Goal: Task Accomplishment & Management: Manage account settings

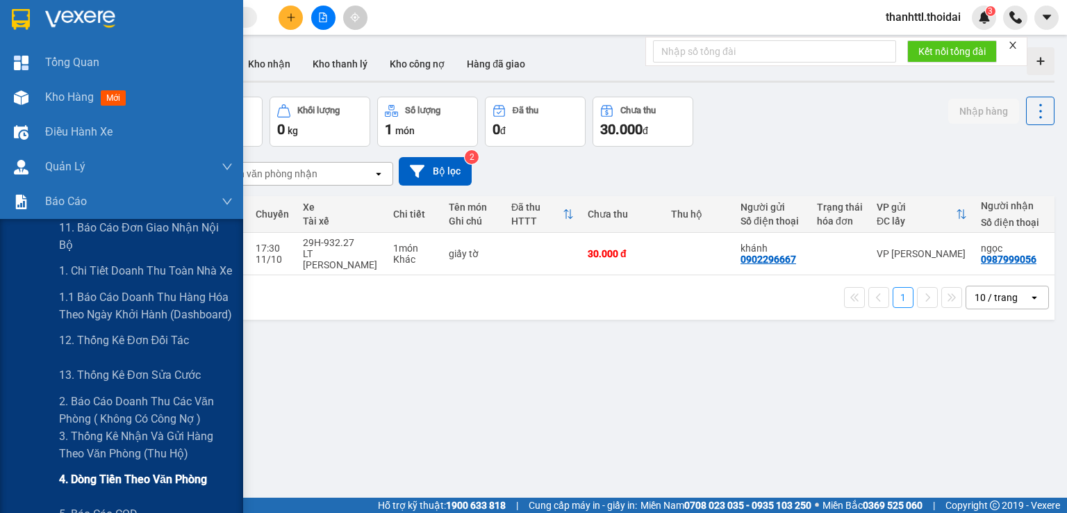
click at [99, 479] on span "4. Dòng tiền theo văn phòng" at bounding box center [133, 478] width 148 height 17
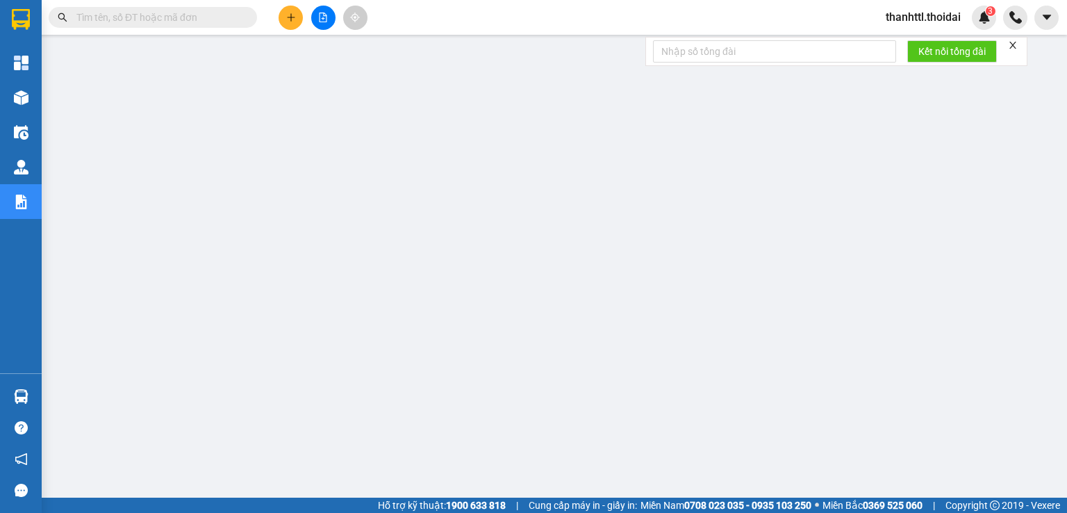
click at [296, 19] on button at bounding box center [291, 18] width 24 height 24
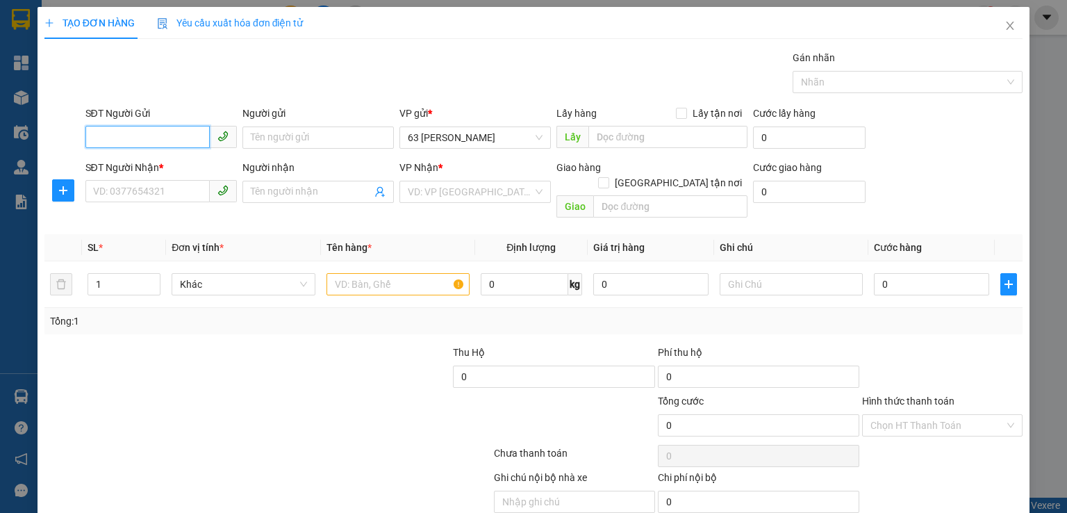
click at [156, 142] on input "SĐT Người Gửi" at bounding box center [147, 137] width 124 height 22
click at [145, 174] on div "0989380368 - Đinh nhung- gửi giấy tờ" at bounding box center [174, 165] width 180 height 22
type input "0989380368"
type input "Đinh nhung- gửi giấy tờ"
type input "0989380368"
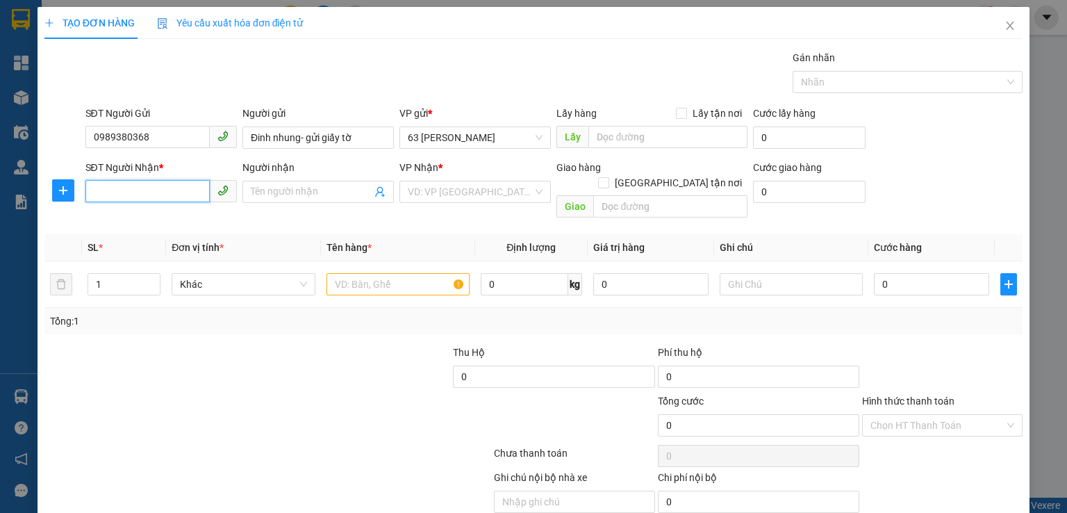
click at [158, 190] on input "SĐT Người Nhận *" at bounding box center [147, 191] width 124 height 22
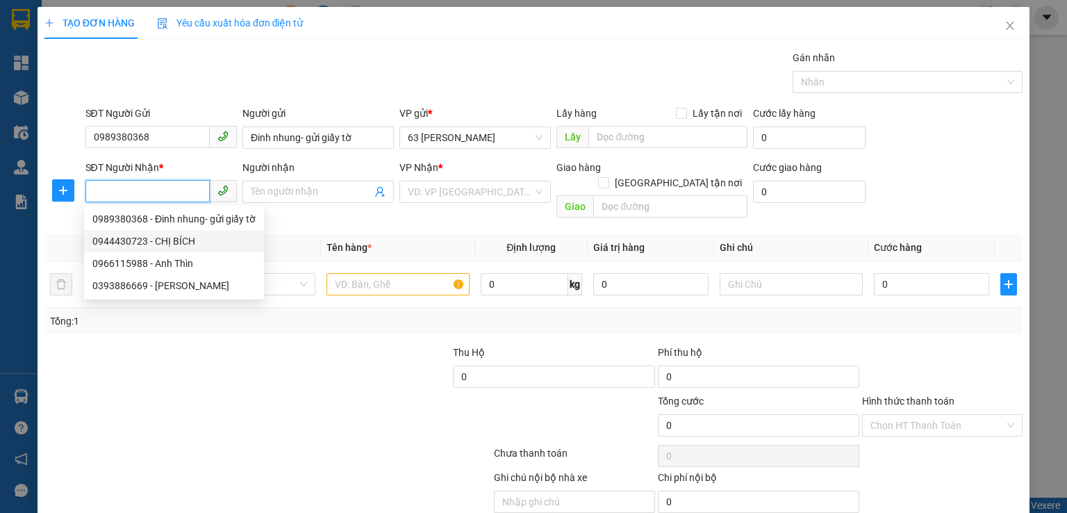
click at [175, 239] on div "0944430723 - CHỊ BÍCH" at bounding box center [173, 240] width 163 height 15
type input "0944430723"
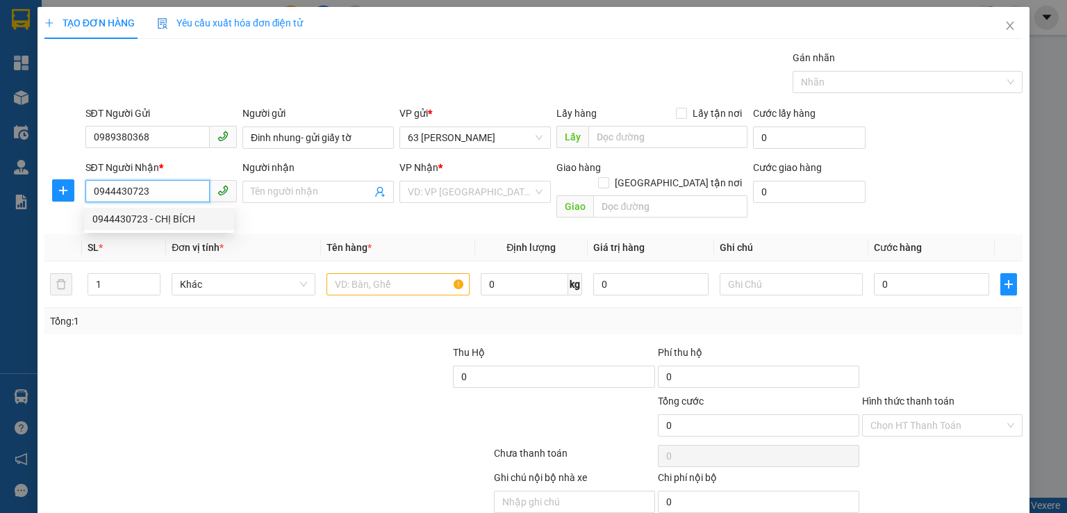
type input "CHỊ BÍCH"
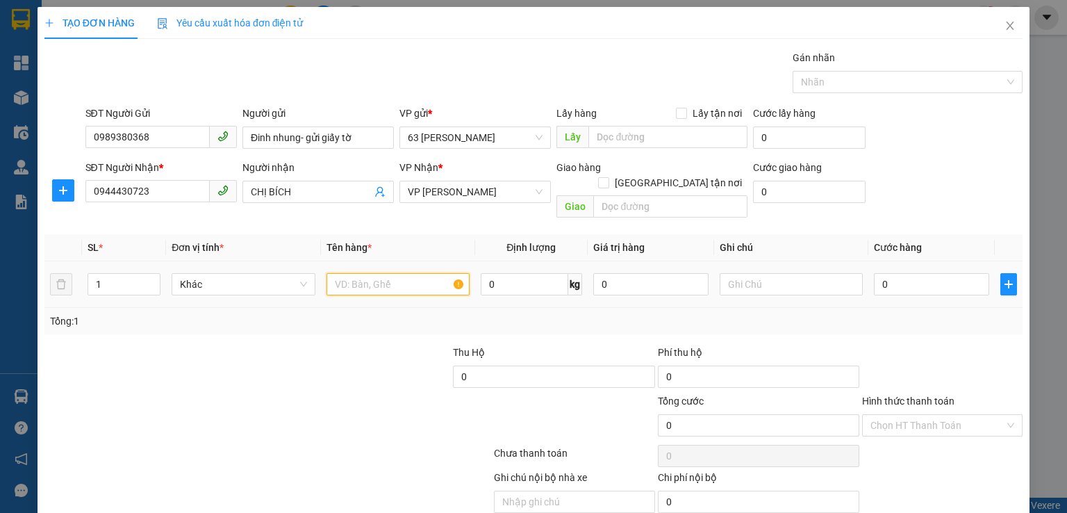
click at [355, 273] on input "text" at bounding box center [398, 284] width 143 height 22
type input "tl"
click at [911, 273] on input "0" at bounding box center [931, 284] width 115 height 22
type input "3"
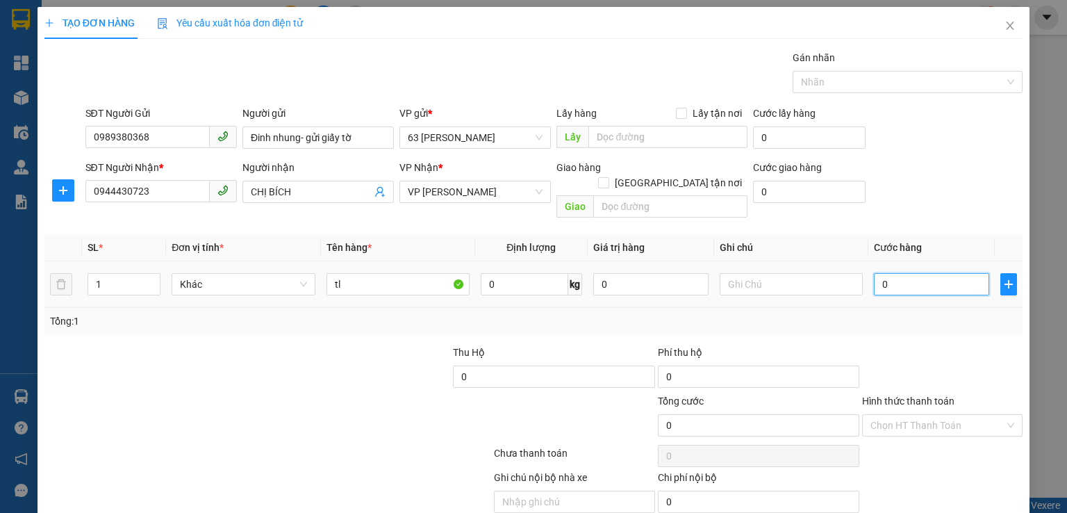
type input "3"
type input "30"
type input "300"
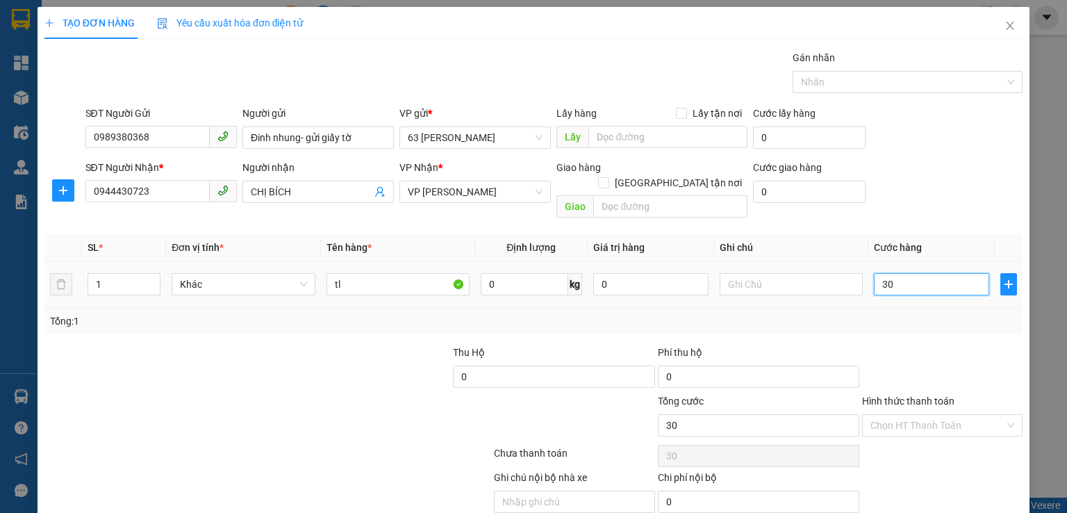
type input "300"
type input "3.000"
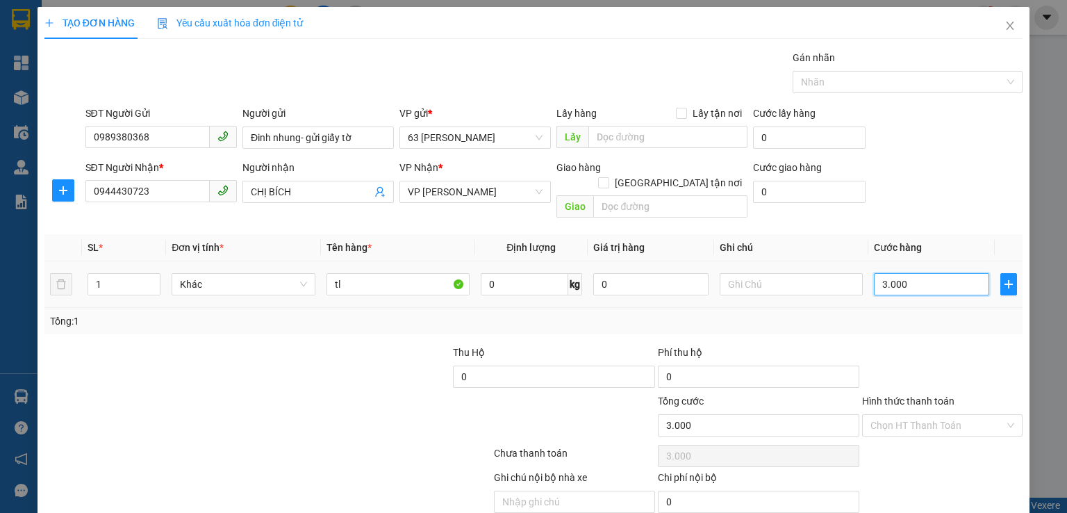
type input "30.000"
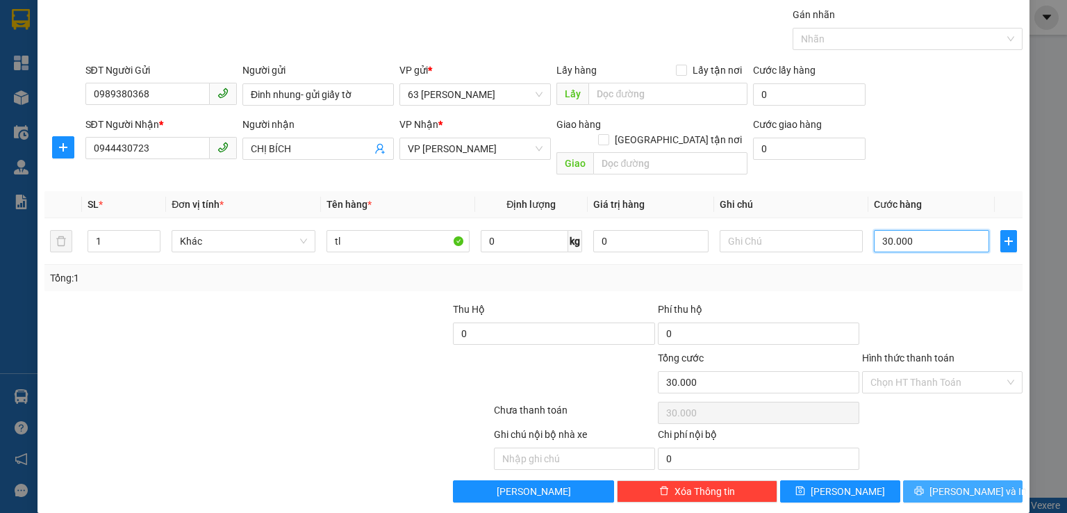
type input "30.000"
click at [909, 480] on button "[PERSON_NAME] và In" at bounding box center [963, 491] width 120 height 22
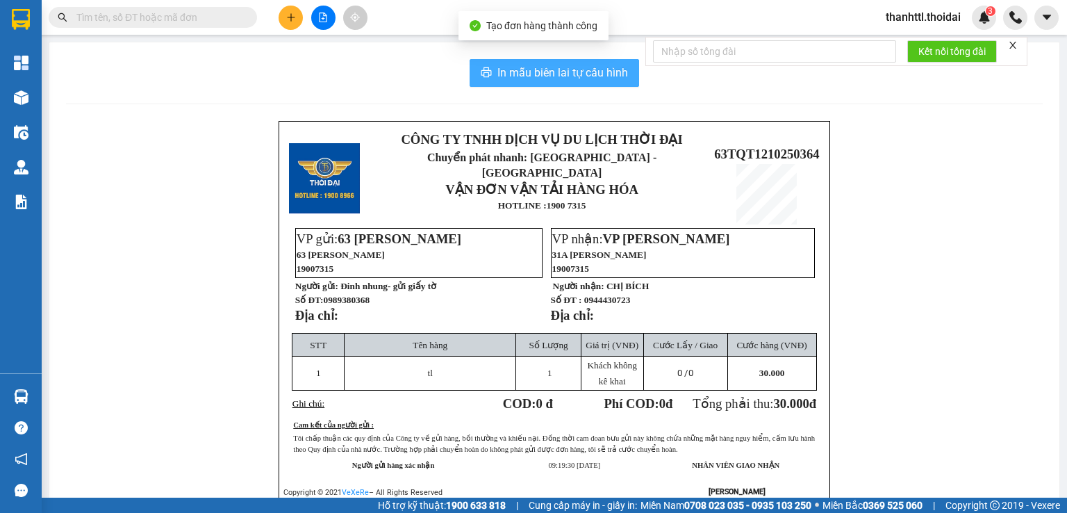
click at [559, 76] on span "In mẫu biên lai tự cấu hình" at bounding box center [562, 72] width 131 height 17
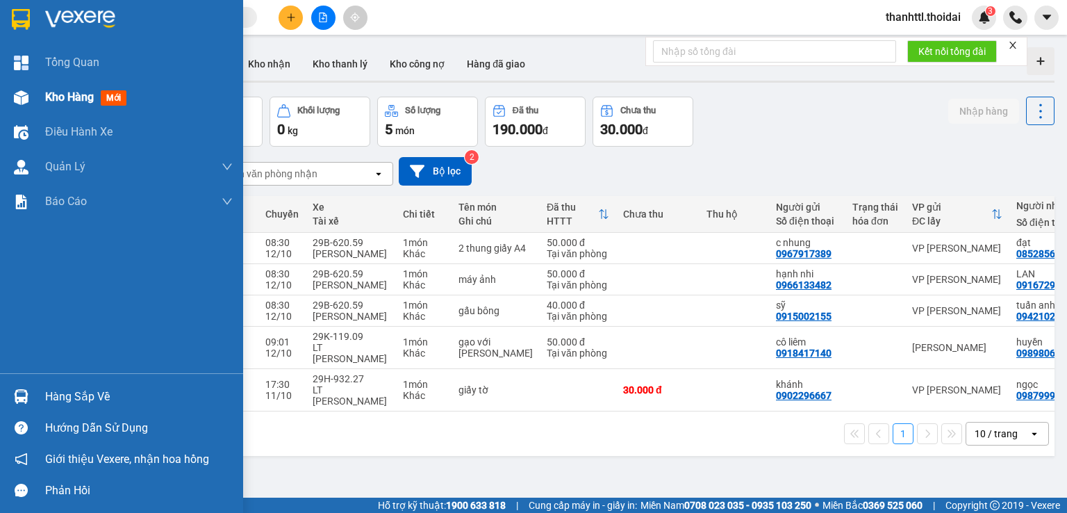
click at [77, 103] on span "Kho hàng" at bounding box center [69, 96] width 49 height 13
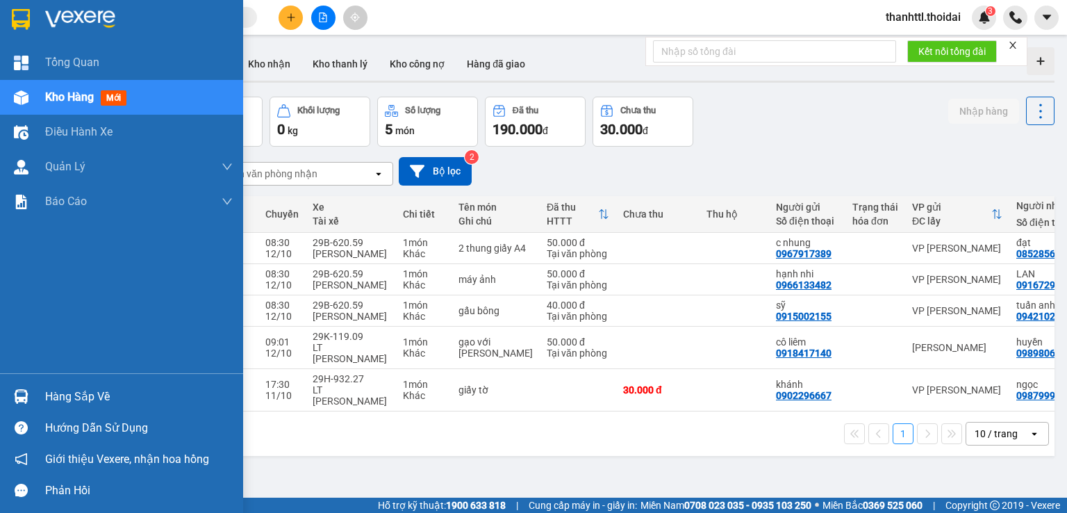
click at [77, 99] on span "Kho hàng" at bounding box center [69, 96] width 49 height 13
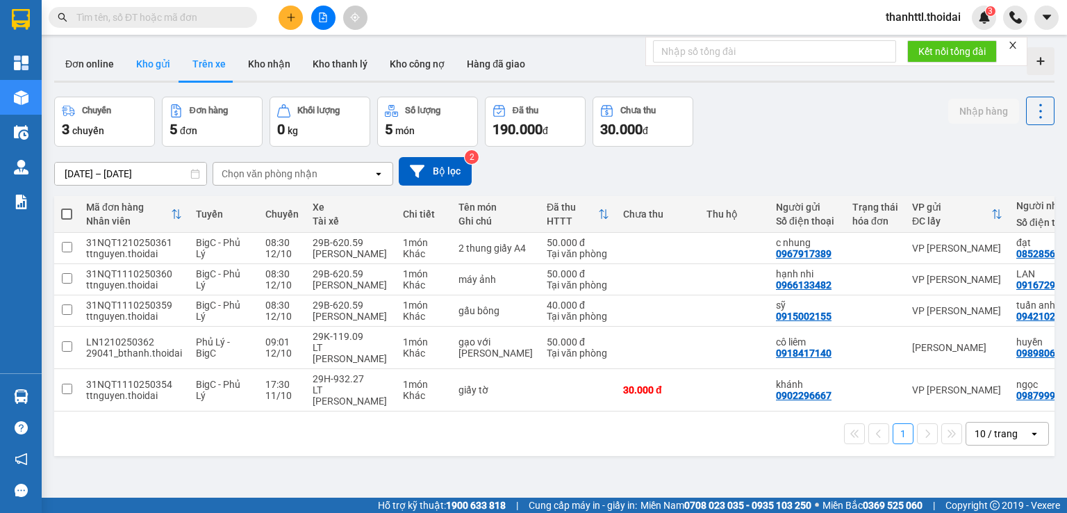
click at [149, 67] on button "Kho gửi" at bounding box center [153, 63] width 56 height 33
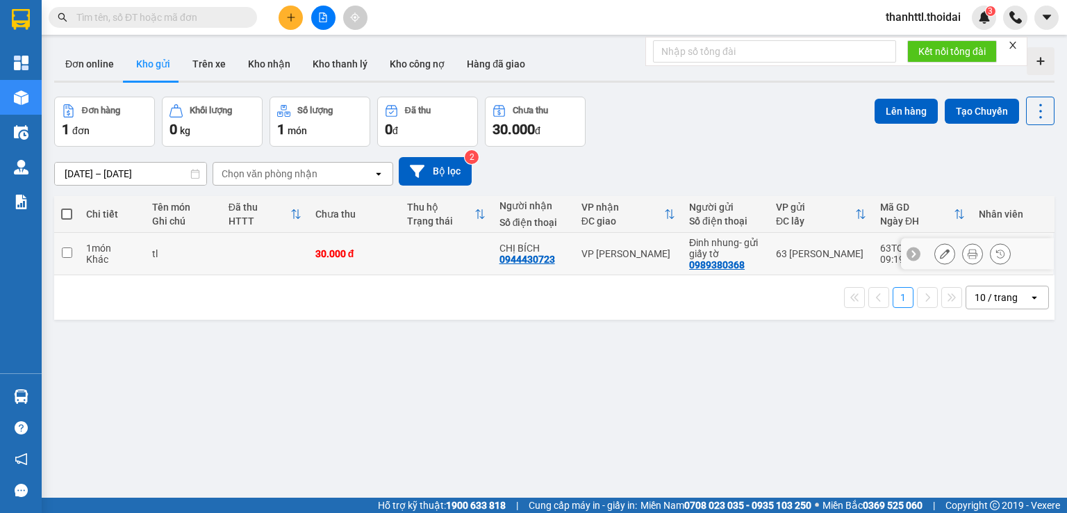
click at [65, 252] on input "checkbox" at bounding box center [67, 252] width 10 height 10
checkbox input "true"
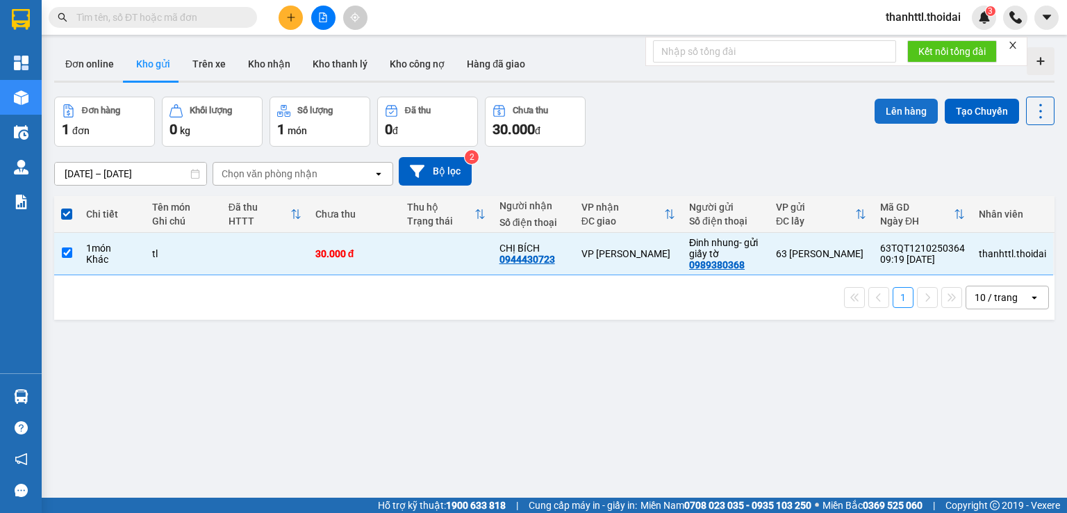
click at [901, 111] on button "Lên hàng" at bounding box center [906, 111] width 63 height 25
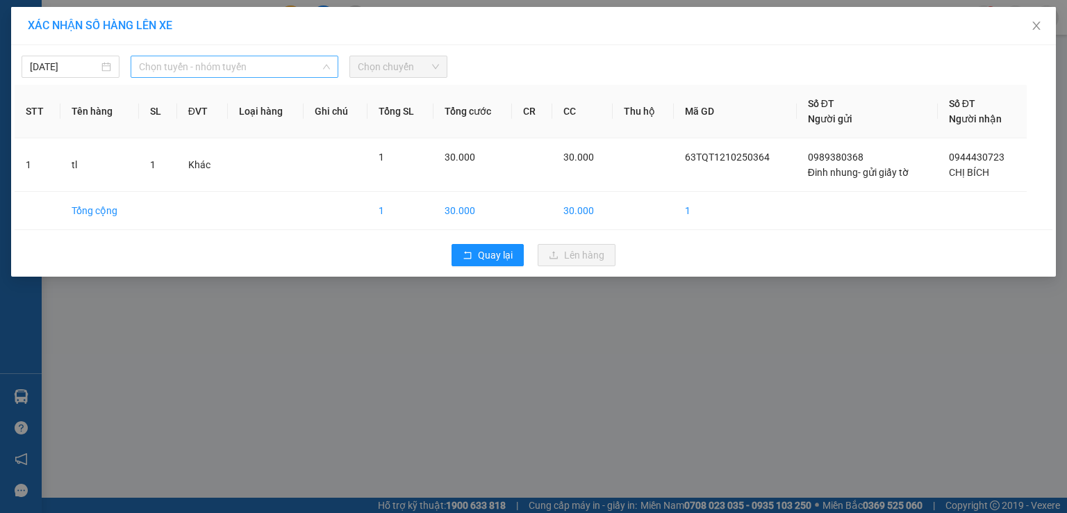
click at [185, 69] on span "Chọn tuyến - nhóm tuyến" at bounding box center [234, 66] width 191 height 21
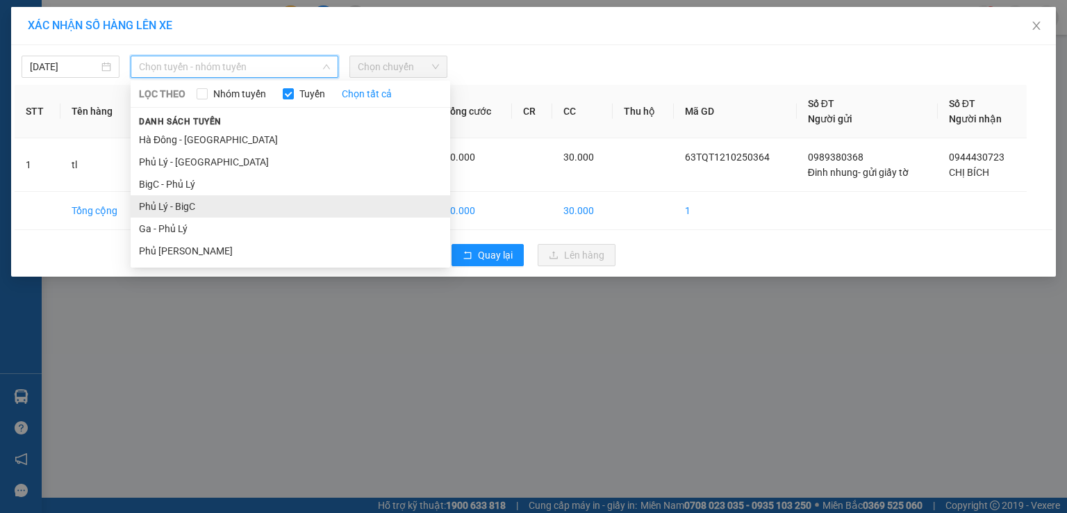
click at [178, 206] on li "Phủ Lý - BigC" at bounding box center [291, 206] width 320 height 22
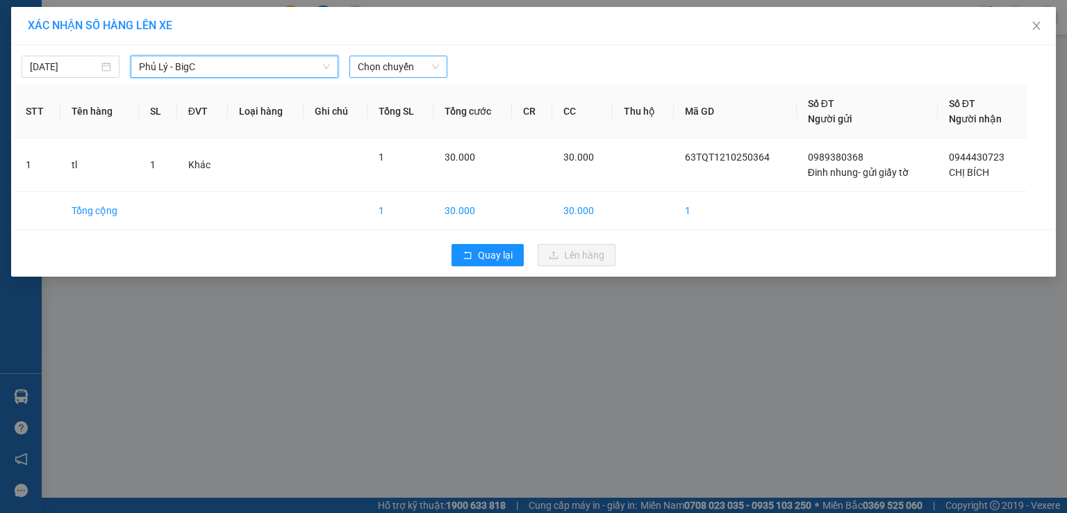
click at [404, 70] on span "Chọn chuyến" at bounding box center [398, 66] width 81 height 21
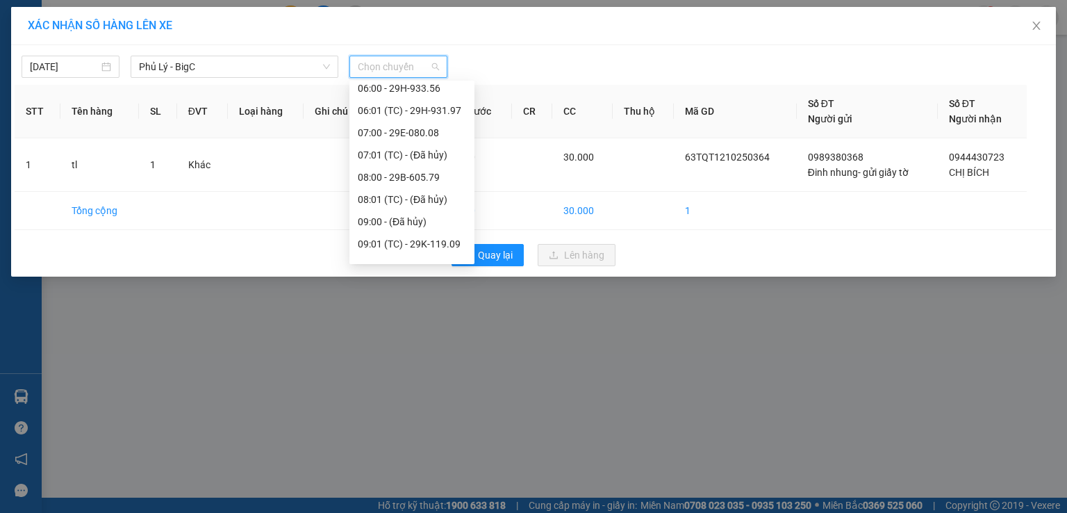
scroll to position [101, 0]
click at [409, 257] on div "10:00 - 29F-012.27" at bounding box center [412, 259] width 108 height 15
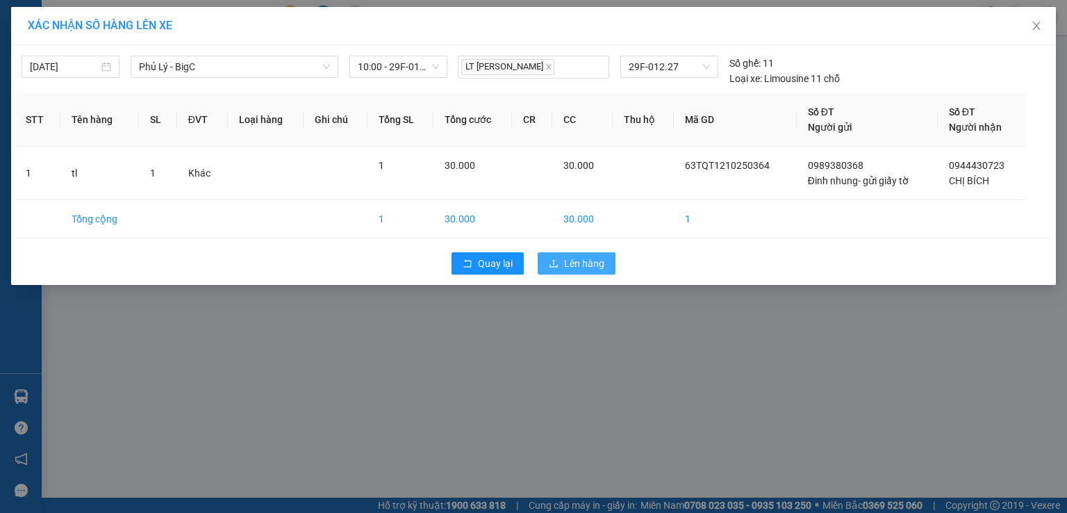
click at [584, 261] on span "Lên hàng" at bounding box center [584, 263] width 40 height 15
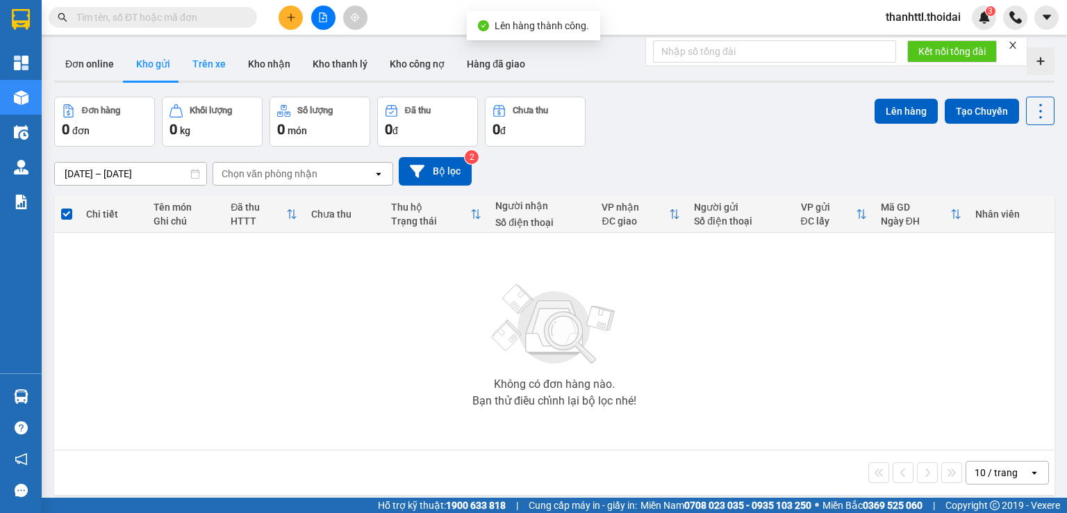
click at [202, 71] on button "Trên xe" at bounding box center [209, 63] width 56 height 33
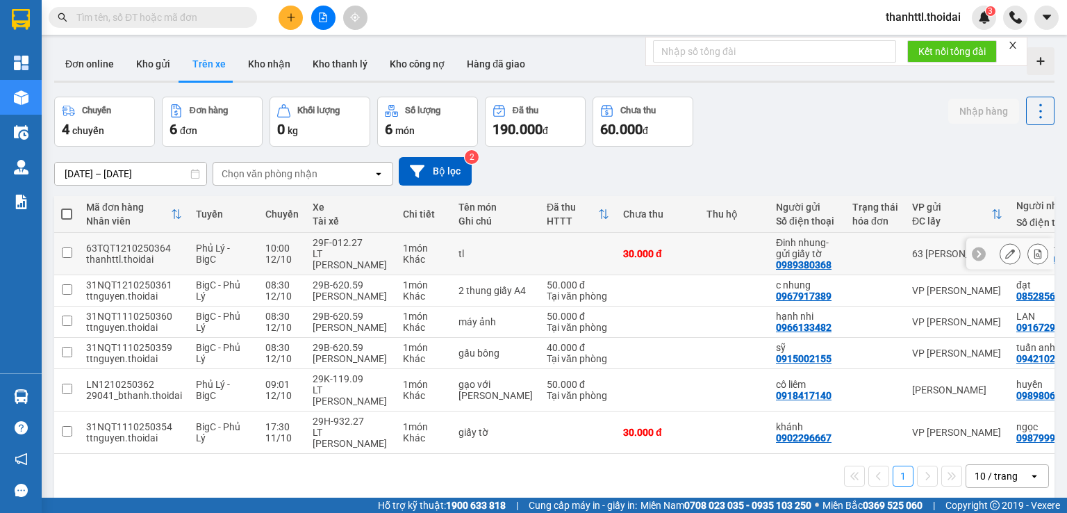
click at [1033, 253] on icon at bounding box center [1038, 254] width 10 height 10
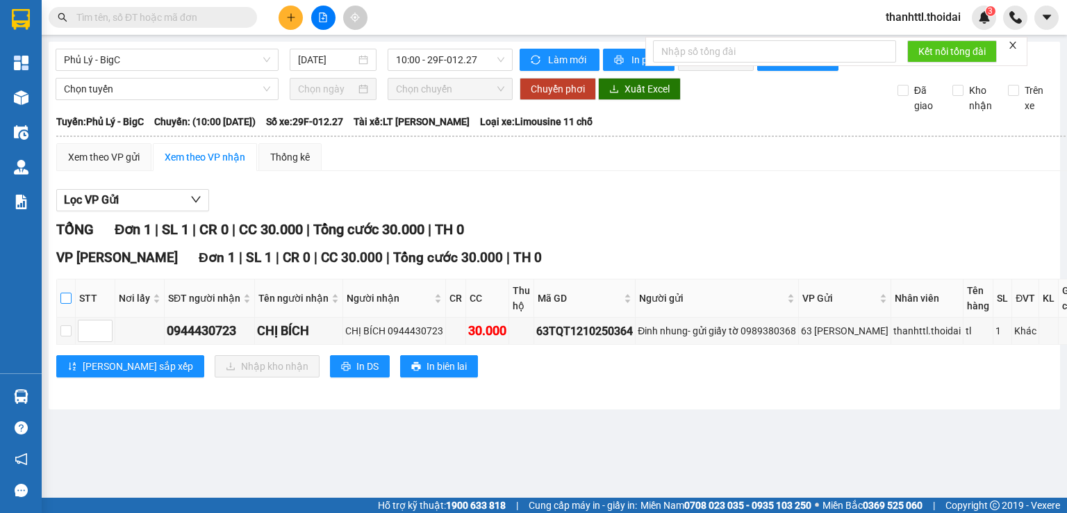
click at [71, 304] on input "checkbox" at bounding box center [65, 298] width 11 height 11
checkbox input "true"
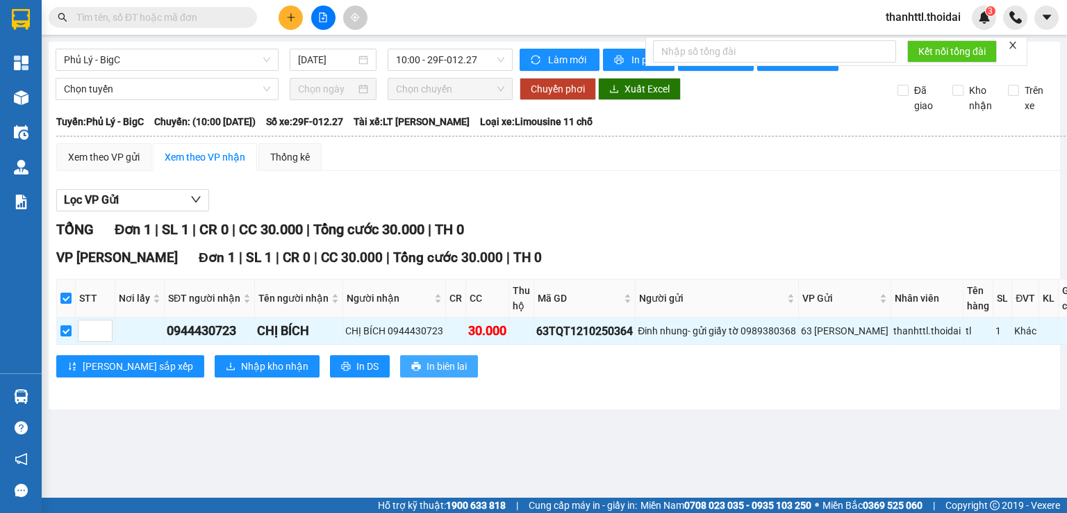
click at [427, 374] on span "In biên lai" at bounding box center [447, 366] width 40 height 15
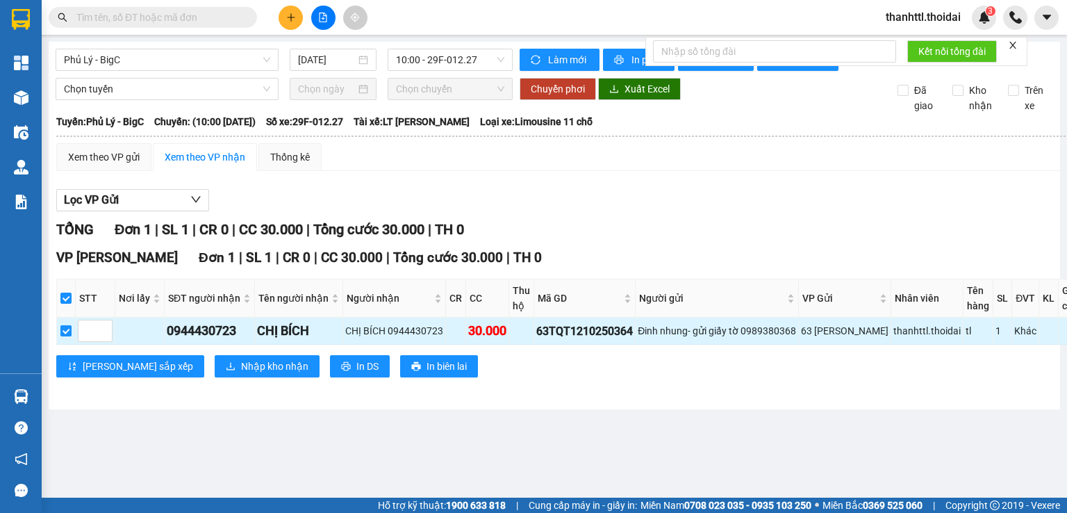
click at [66, 336] on input "checkbox" at bounding box center [65, 330] width 11 height 11
checkbox input "false"
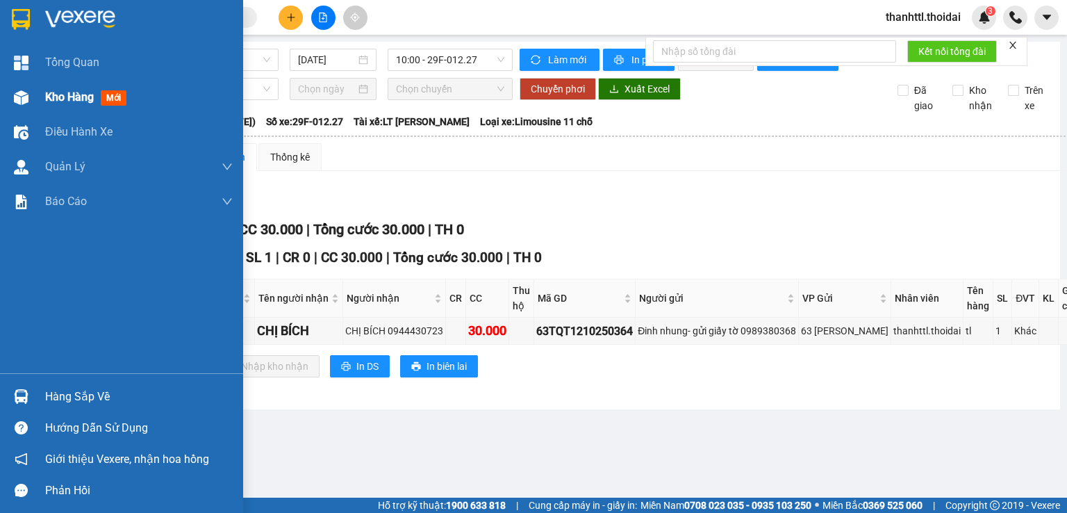
click at [53, 103] on span "Kho hàng" at bounding box center [69, 96] width 49 height 13
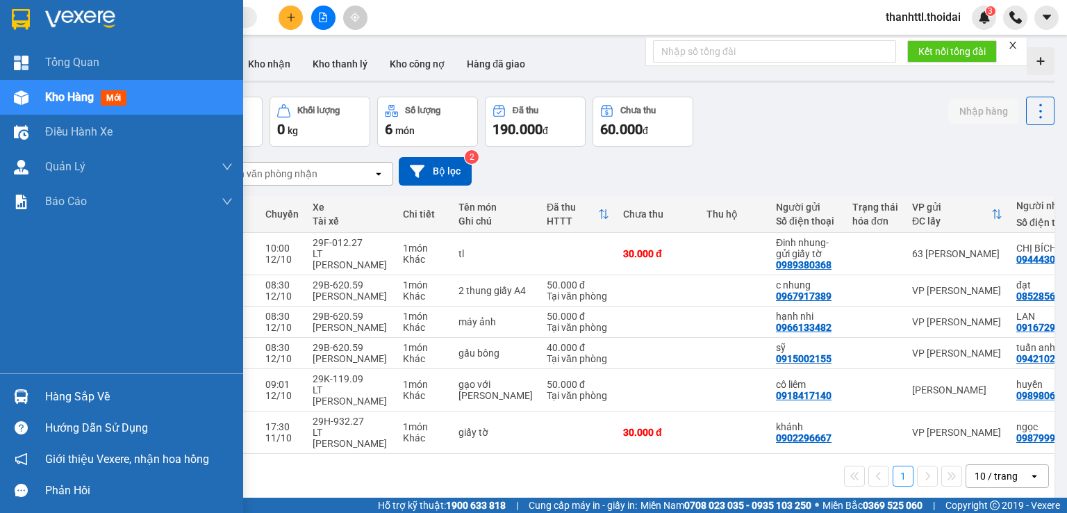
click at [44, 397] on div "Hàng sắp về" at bounding box center [121, 396] width 243 height 31
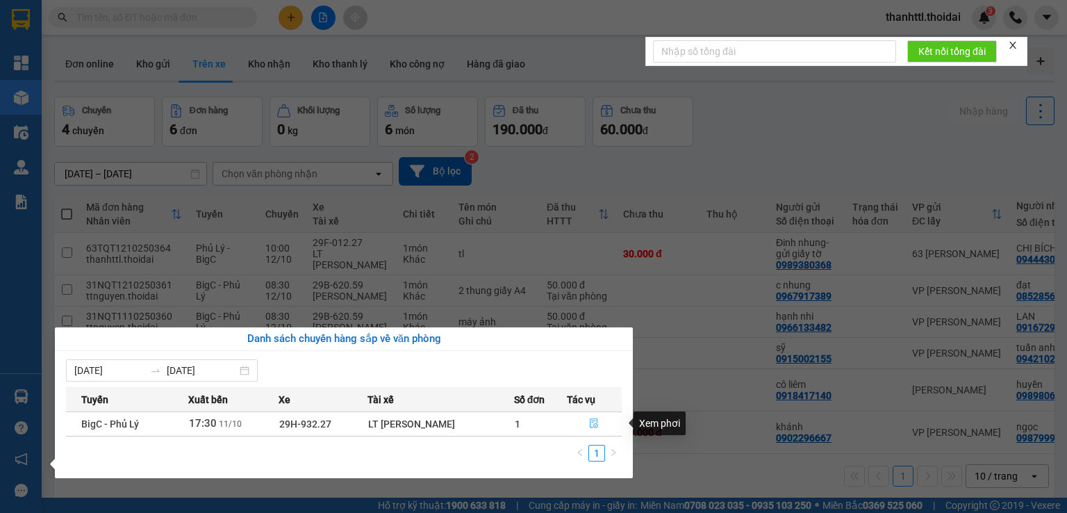
click at [598, 422] on icon "file-done" at bounding box center [594, 423] width 10 height 10
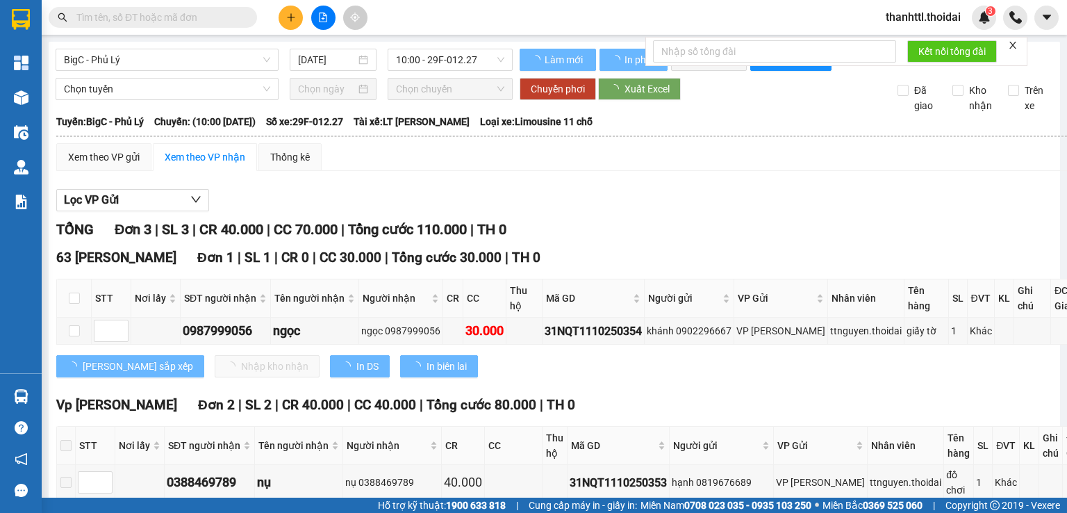
type input "[DATE]"
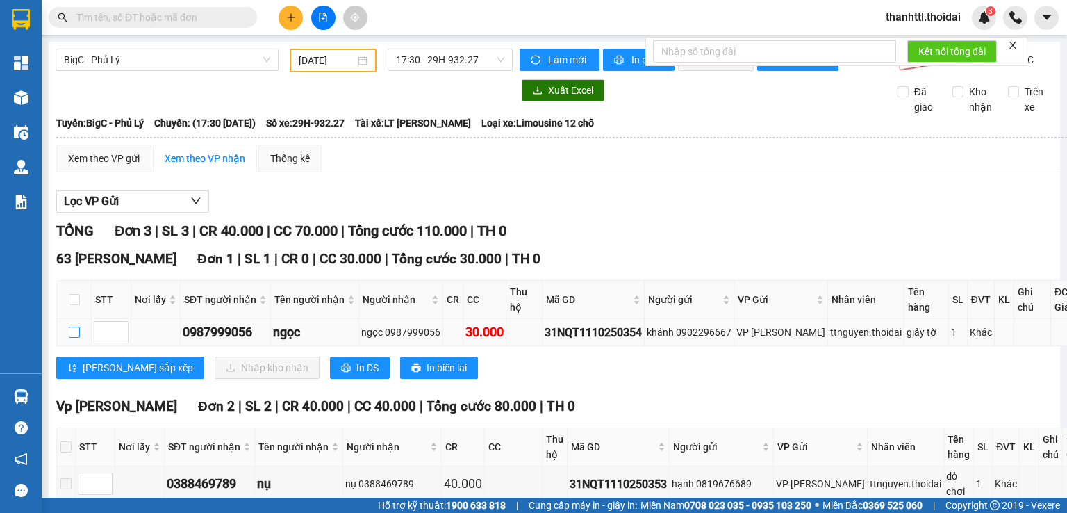
click at [76, 338] on input "checkbox" at bounding box center [74, 332] width 11 height 11
checkbox input "true"
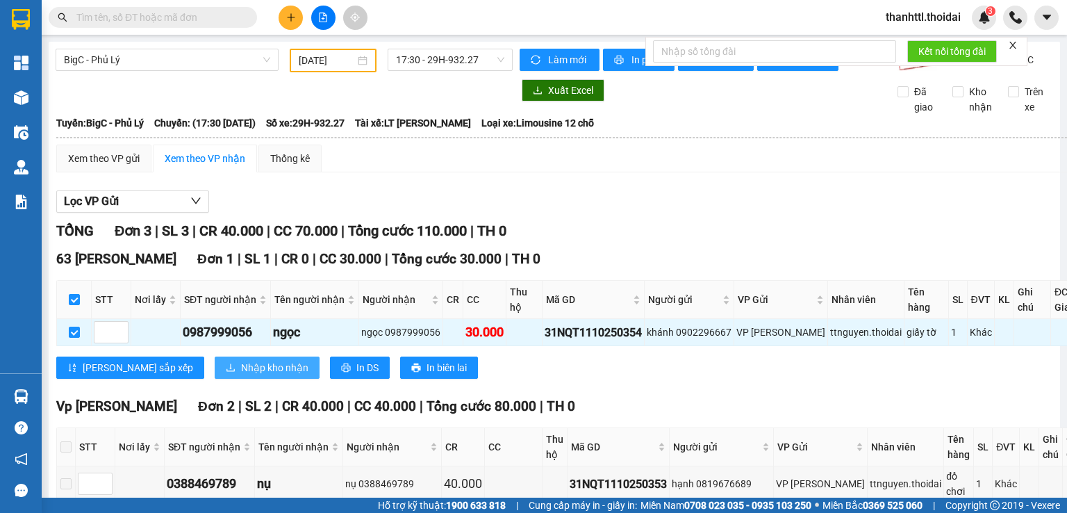
click at [241, 374] on span "Nhập kho nhận" at bounding box center [274, 367] width 67 height 15
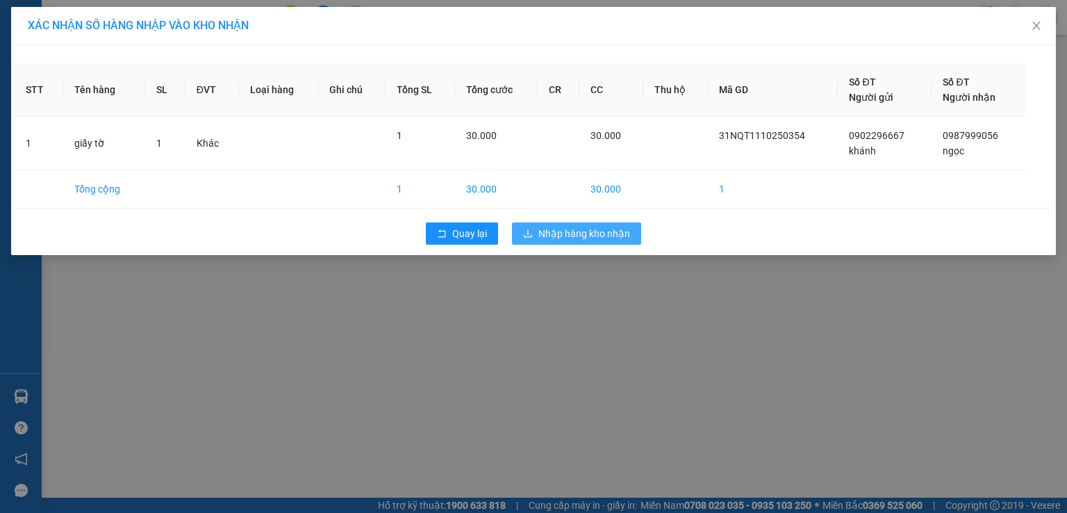
click at [557, 233] on span "Nhập hàng kho nhận" at bounding box center [584, 233] width 92 height 15
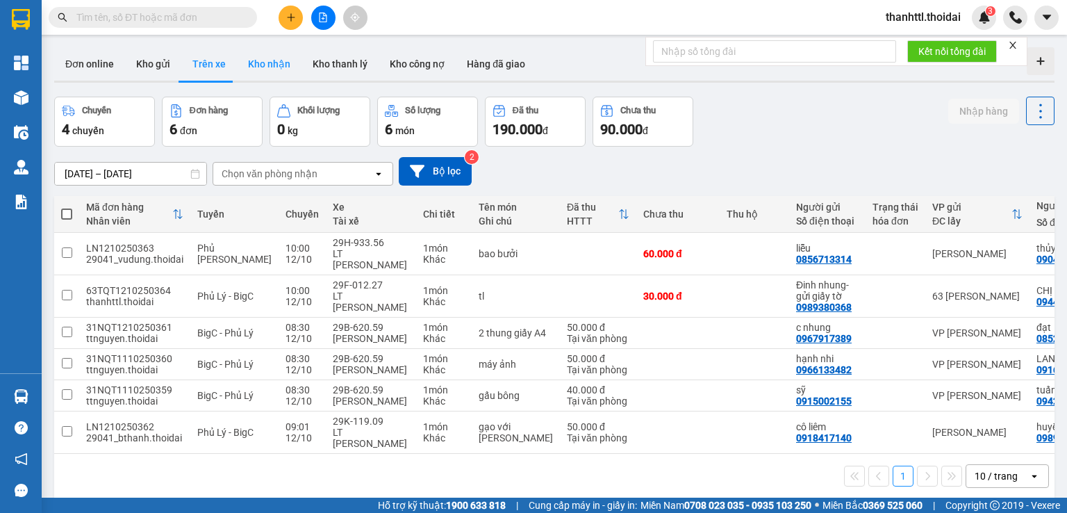
click at [269, 64] on button "Kho nhận" at bounding box center [269, 63] width 65 height 33
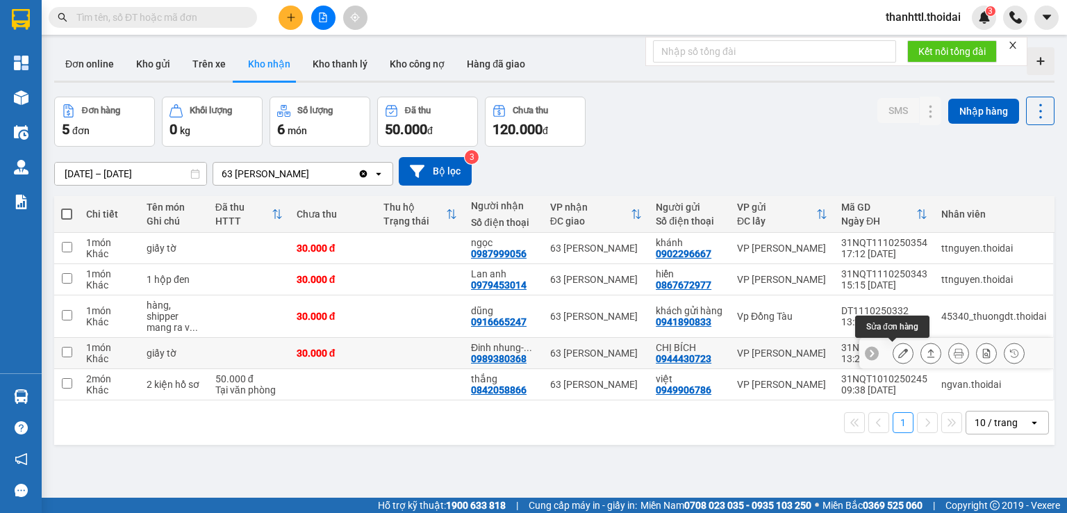
click at [898, 352] on icon at bounding box center [903, 353] width 10 height 10
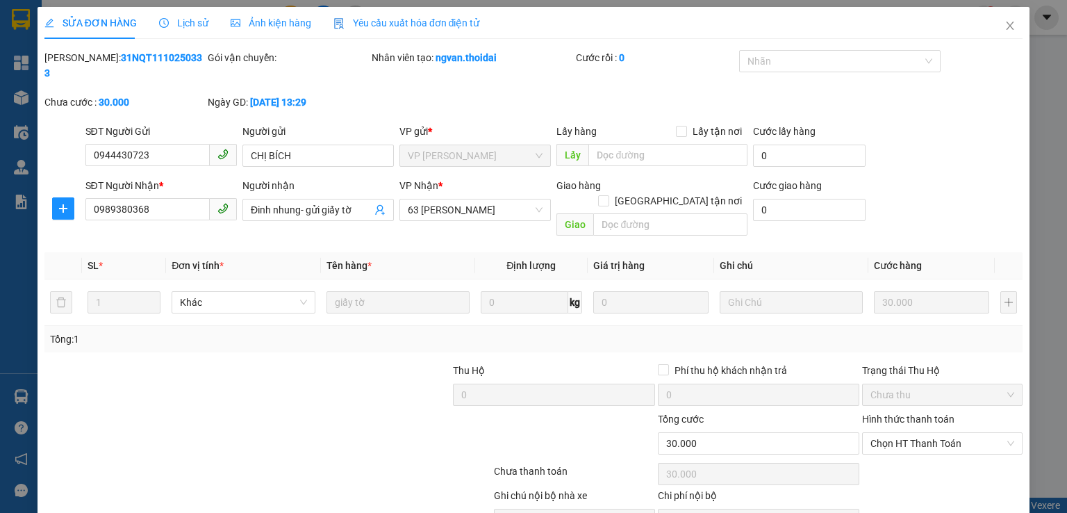
type input "0944430723"
type input "CHỊ BÍCH"
type input "0989380368"
type input "Đinh nhung- gửi giấy tờ"
type input "0"
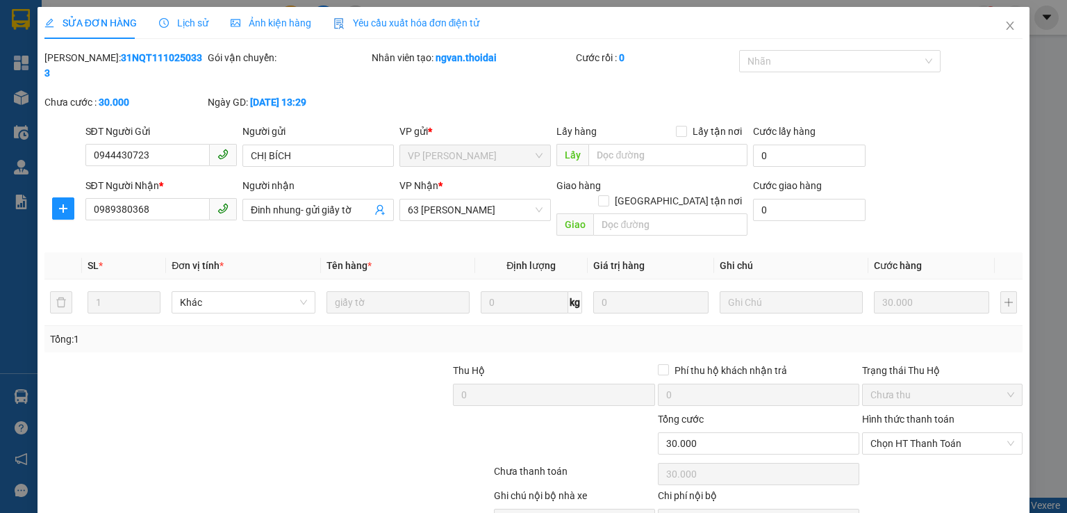
type input "30.000"
click at [876, 433] on span "Chọn HT Thanh Toán" at bounding box center [943, 443] width 144 height 21
drag, startPoint x: 880, startPoint y: 441, endPoint x: 846, endPoint y: 445, distance: 35.1
click at [878, 441] on div "Tại văn phòng" at bounding box center [933, 439] width 142 height 15
type input "0"
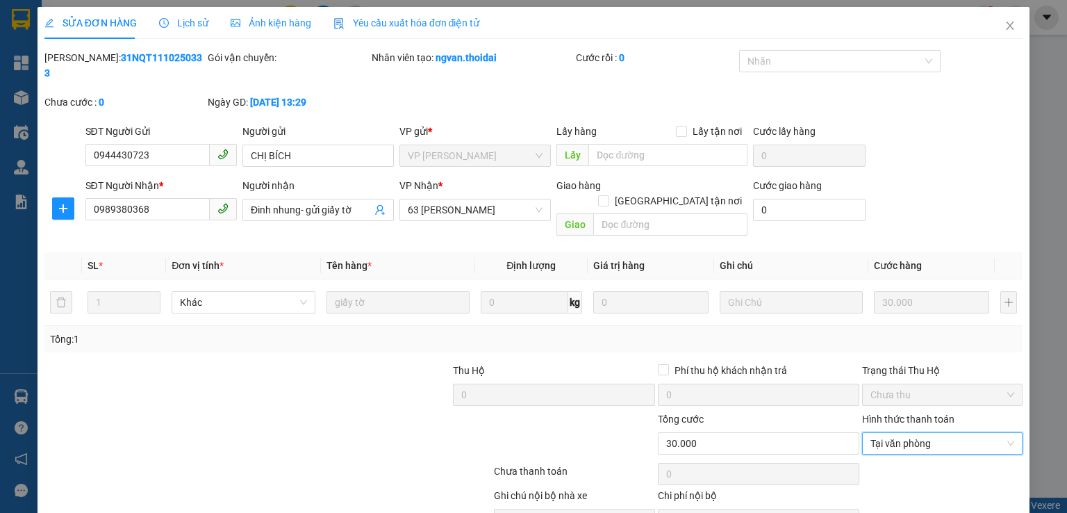
scroll to position [47, 0]
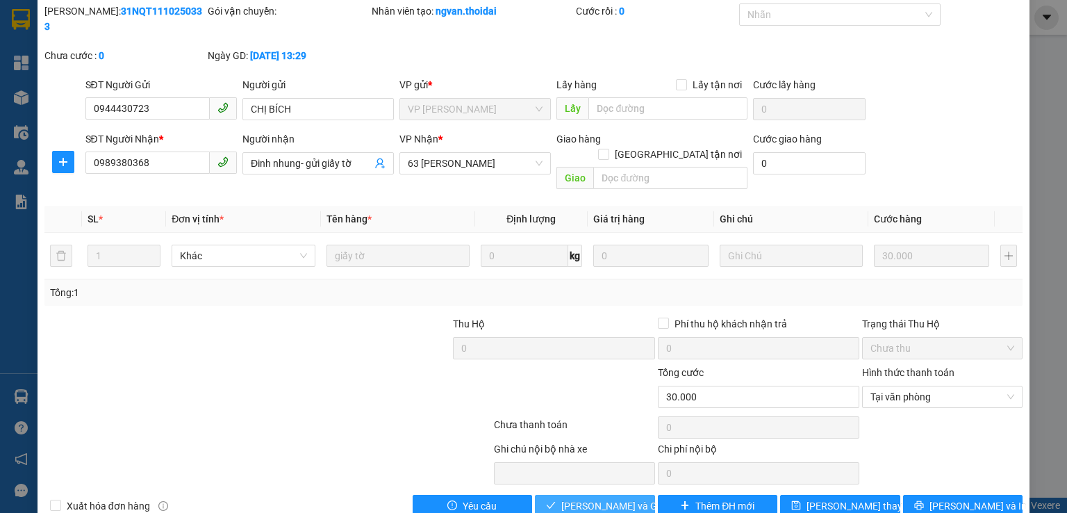
click at [605, 498] on span "[PERSON_NAME] và Giao hàng" at bounding box center [627, 505] width 133 height 15
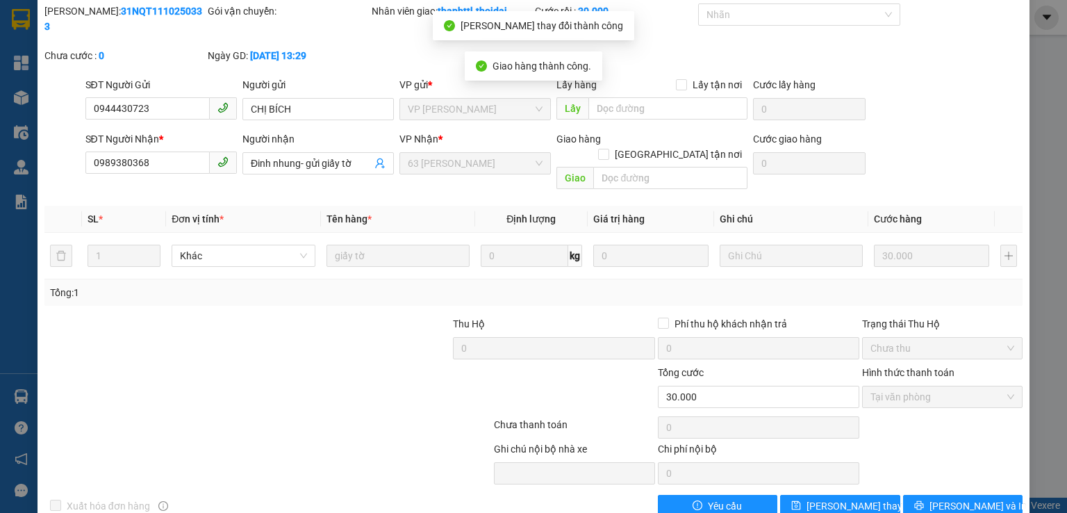
scroll to position [0, 0]
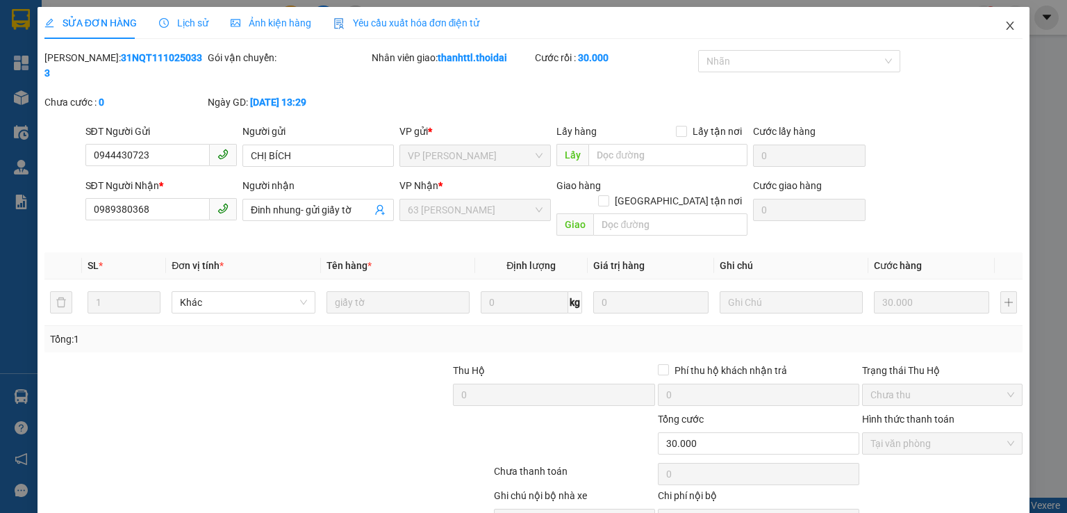
click at [1005, 22] on icon "close" at bounding box center [1010, 25] width 11 height 11
